Goal: Transaction & Acquisition: Purchase product/service

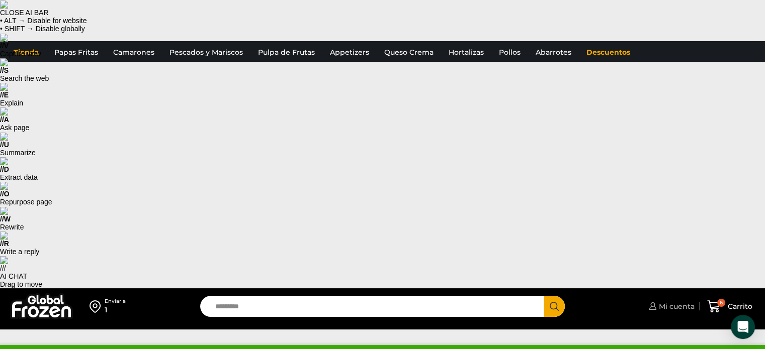
click at [676, 302] on span "Mi cuenta" at bounding box center [675, 307] width 38 height 10
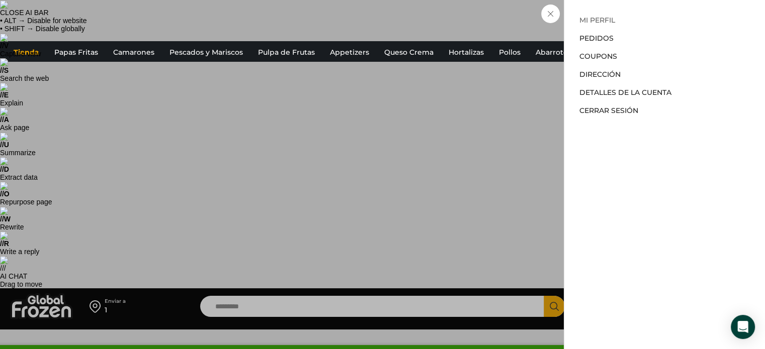
click at [597, 22] on link "Mi perfil" at bounding box center [597, 20] width 36 height 9
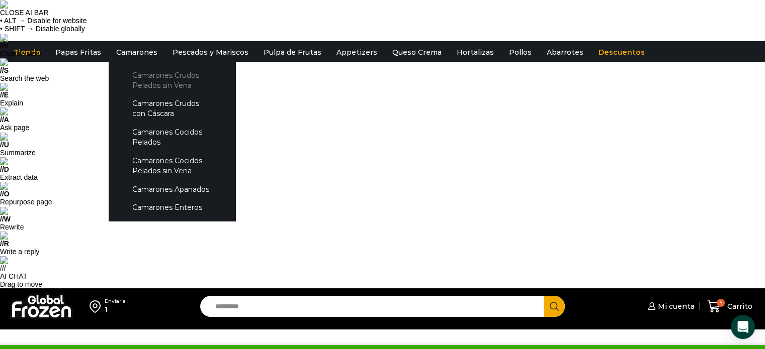
click at [167, 87] on link "Camarones Crudos Pelados sin Vena" at bounding box center [172, 80] width 107 height 29
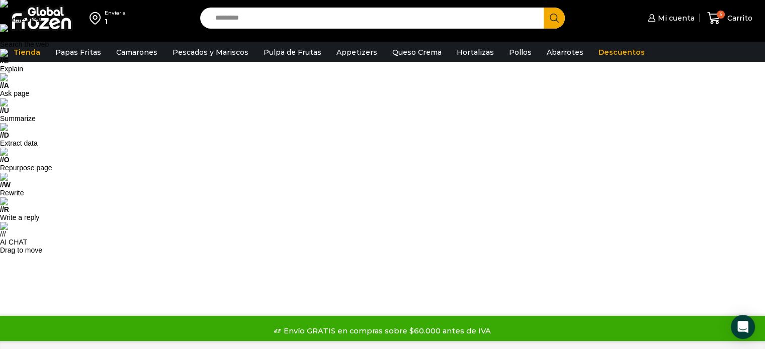
scroll to position [50, 0]
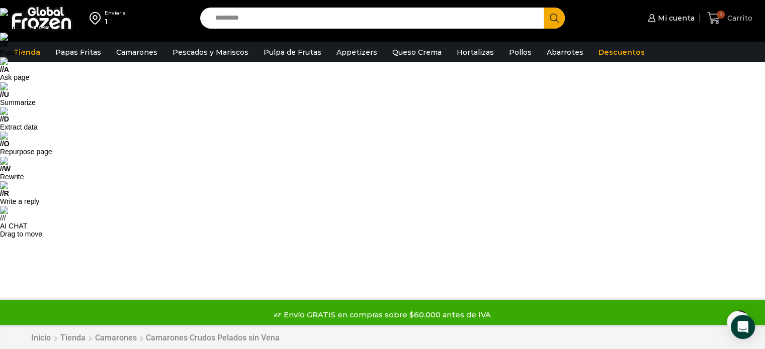
click at [729, 20] on span "Carrito" at bounding box center [738, 18] width 28 height 10
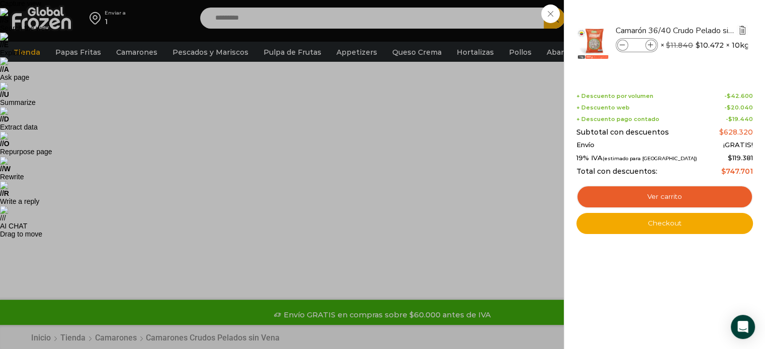
click at [737, 32] on img "Eliminar Camarón 36/40 Crudo Pelado sin Vena - Super Prime - Caja 10 kg del car…" at bounding box center [741, 30] width 9 height 9
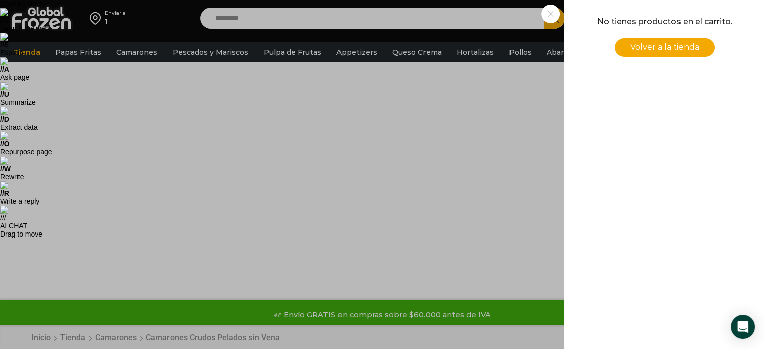
click at [704, 11] on div "0 Carrito 0 0 Shopping Cart No tienes productos en el carrito. Volver a la tien…" at bounding box center [729, 19] width 50 height 24
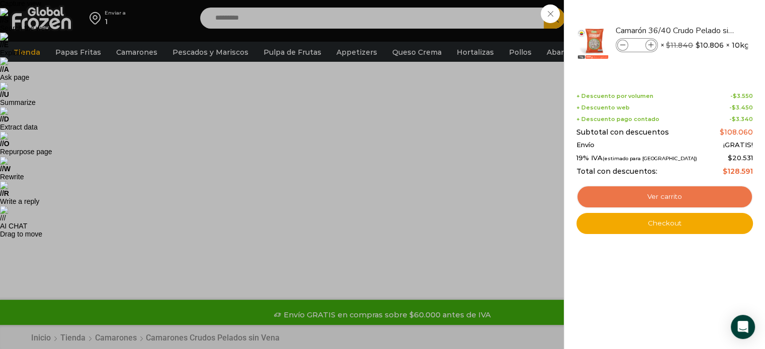
click at [684, 198] on link "Ver carrito" at bounding box center [664, 196] width 176 height 23
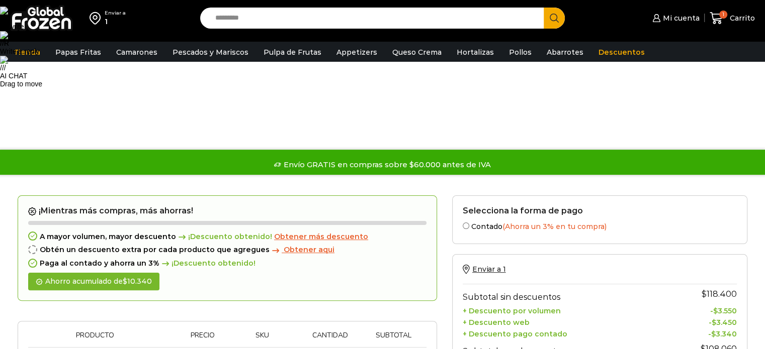
scroll to position [101, 0]
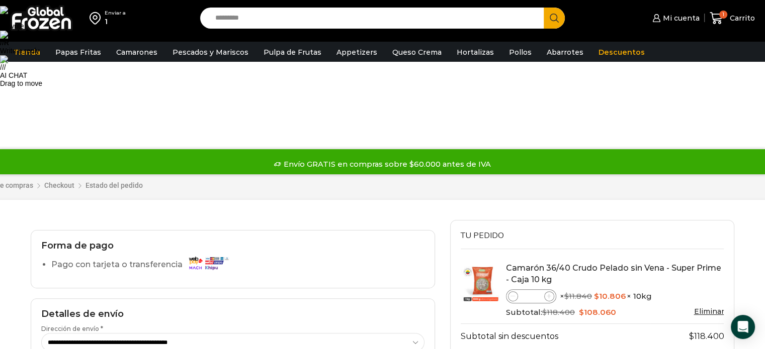
scroll to position [251, 0]
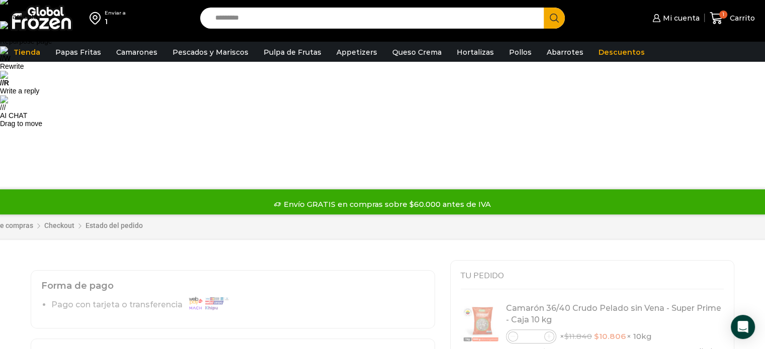
scroll to position [101, 0]
